Goal: Task Accomplishment & Management: Complete application form

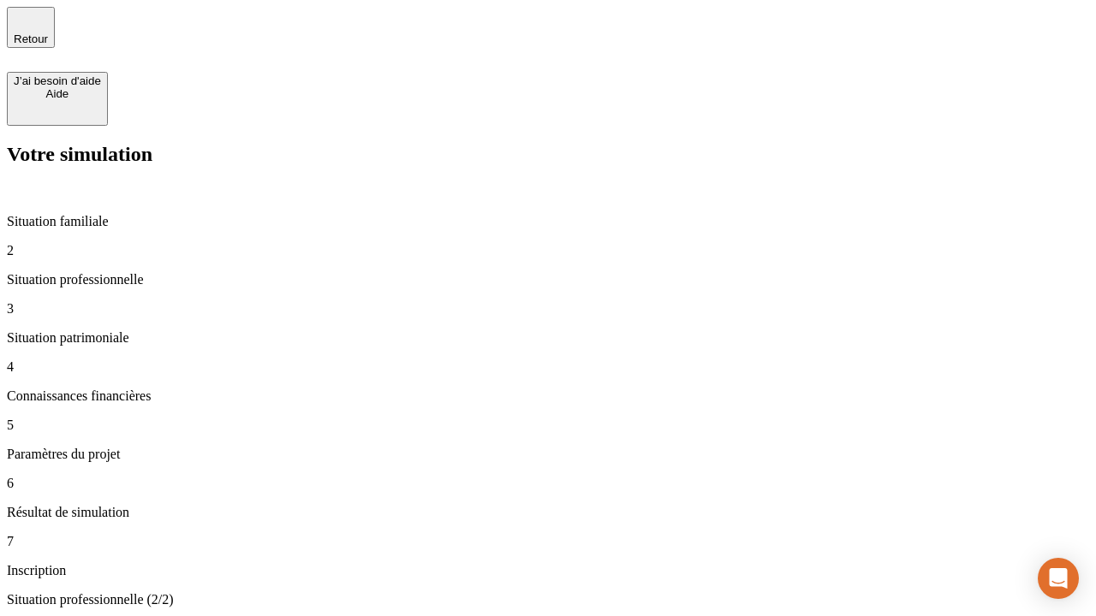
type input "30 000"
type input "1 000"
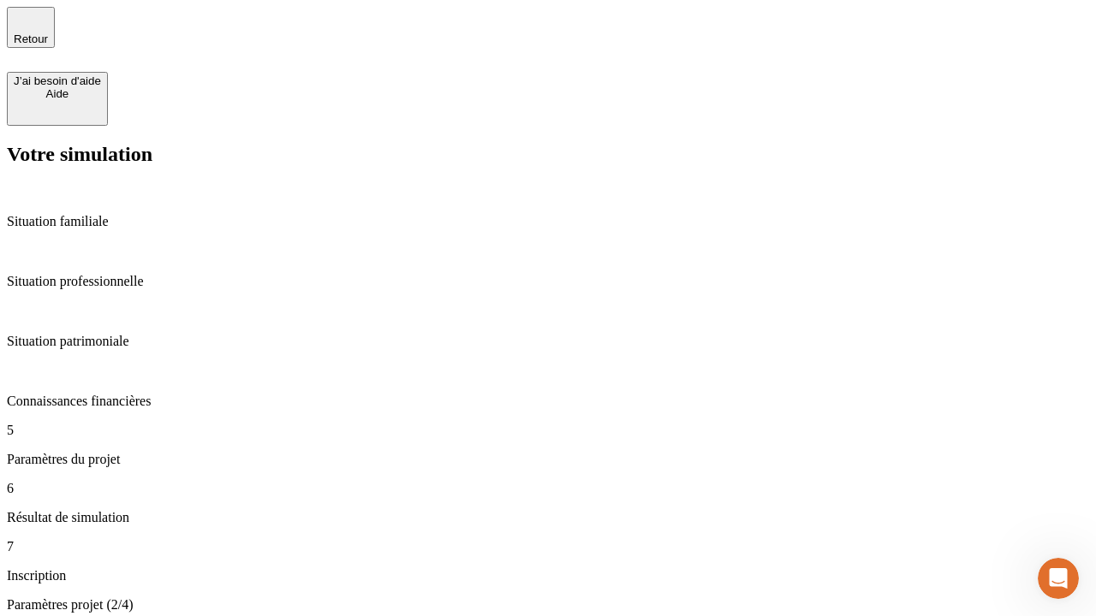
type input "65"
type input "5 000"
type input "640"
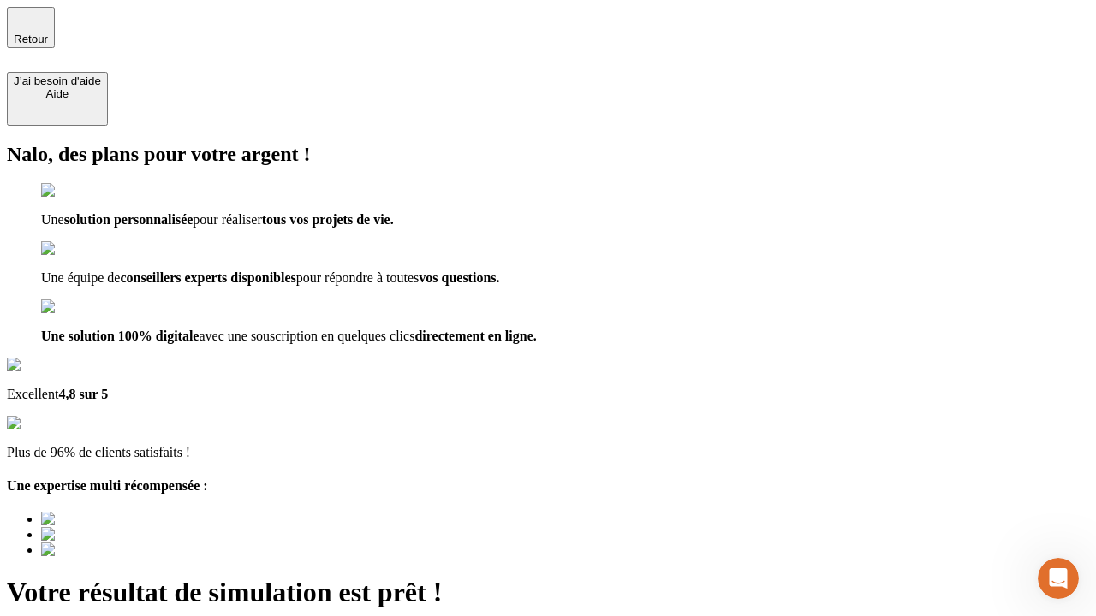
type input "[EMAIL_ADDRESS][DOMAIN_NAME]"
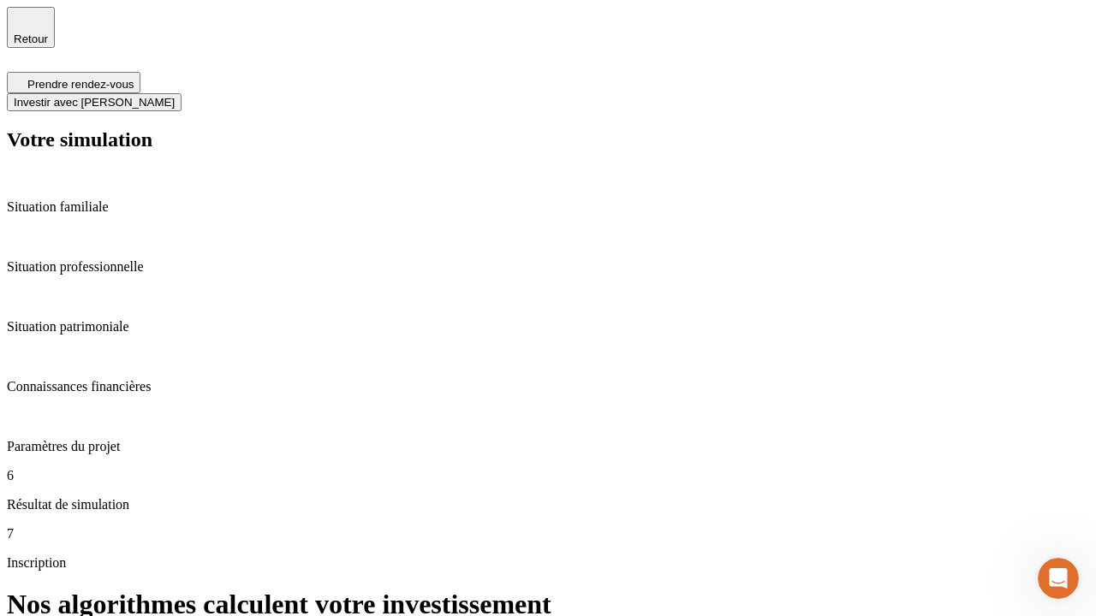
scroll to position [7, 0]
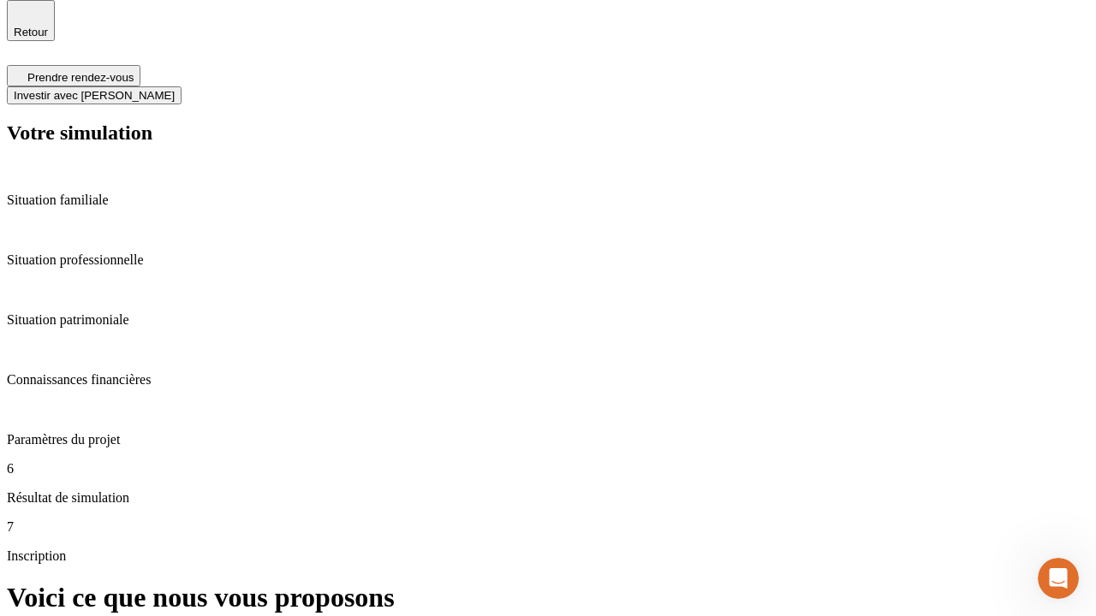
click at [175, 89] on span "Investir avec [PERSON_NAME]" at bounding box center [94, 95] width 161 height 13
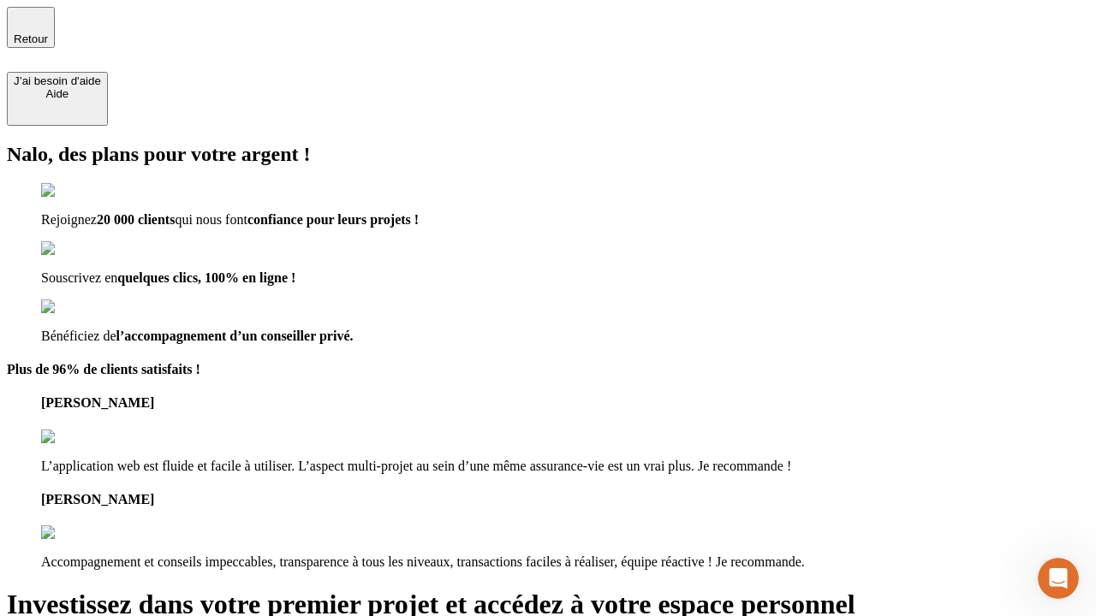
type input "[PERSON_NAME][EMAIL_ADDRESS][DOMAIN_NAME]"
